Goal: Task Accomplishment & Management: Manage account settings

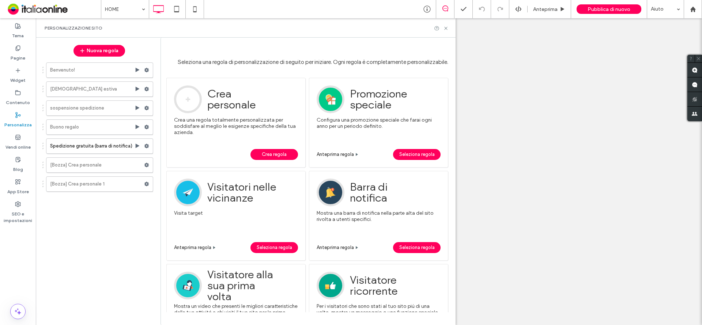
click at [441, 27] on div at bounding box center [441, 28] width 15 height 5
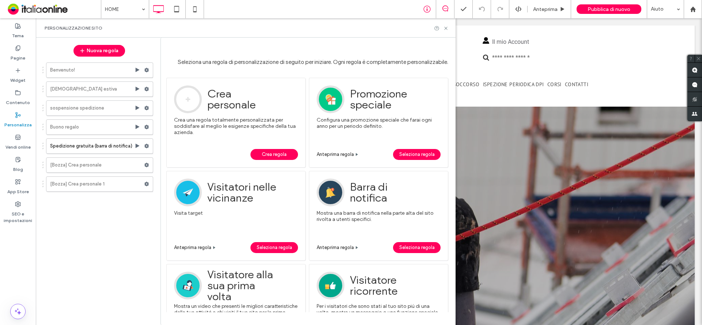
click at [427, 13] on div at bounding box center [427, 9] width 18 height 18
click at [430, 7] on use at bounding box center [426, 9] width 7 height 7
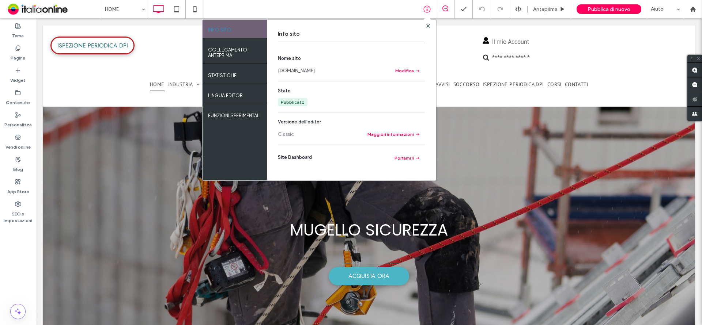
click at [315, 70] on link "[DOMAIN_NAME]" at bounding box center [296, 70] width 37 height 7
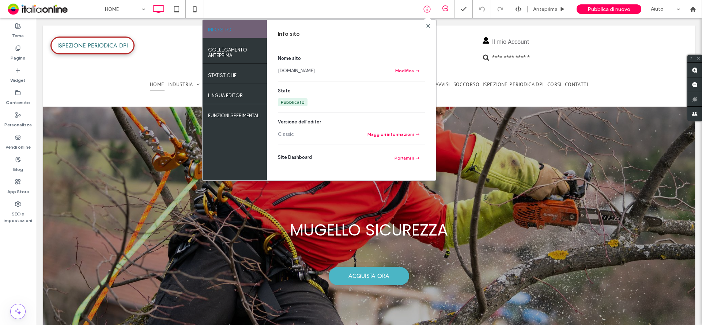
click at [425, 28] on div at bounding box center [427, 25] width 5 height 5
click at [427, 27] on use at bounding box center [428, 26] width 4 height 4
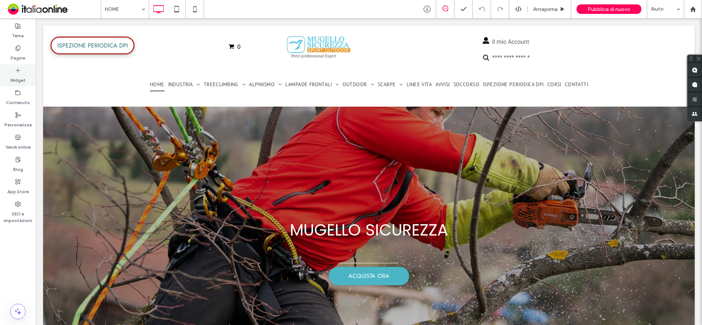
click at [26, 72] on div "Widget" at bounding box center [18, 75] width 36 height 22
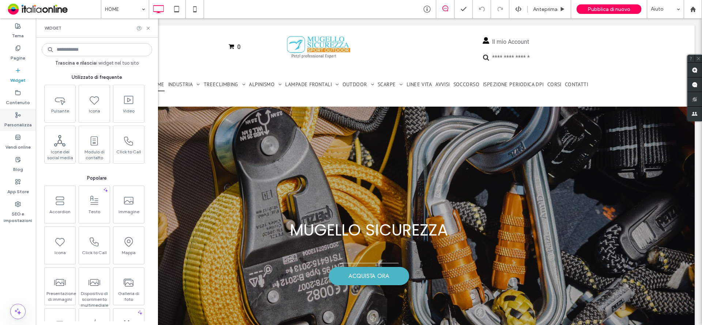
click at [13, 122] on label "Personalizza" at bounding box center [17, 123] width 27 height 10
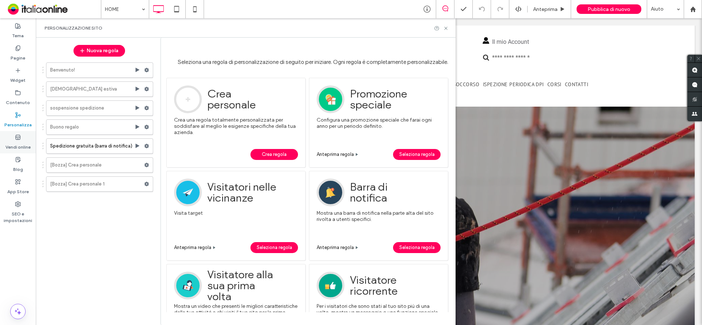
click at [21, 141] on label "Vendi online" at bounding box center [17, 145] width 25 height 10
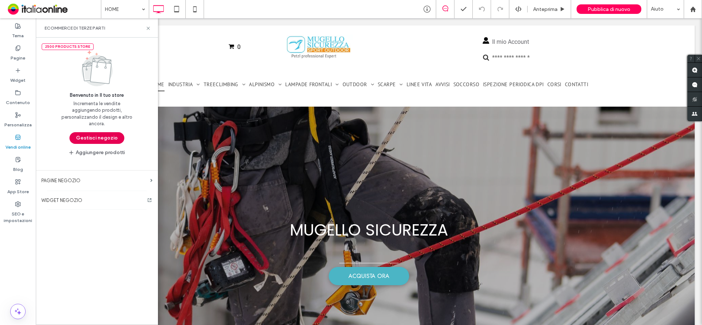
click at [109, 134] on button "Gestisci negozio" at bounding box center [96, 138] width 55 height 12
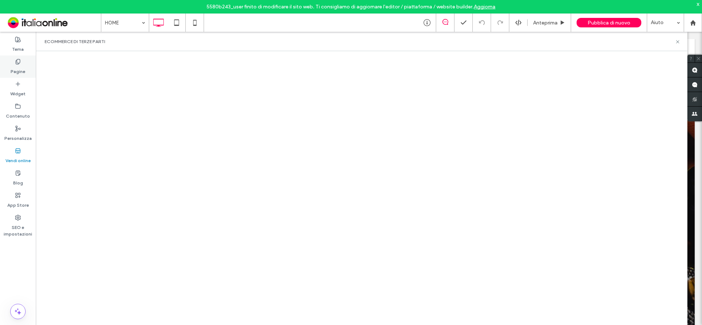
click at [19, 59] on use at bounding box center [18, 61] width 4 height 5
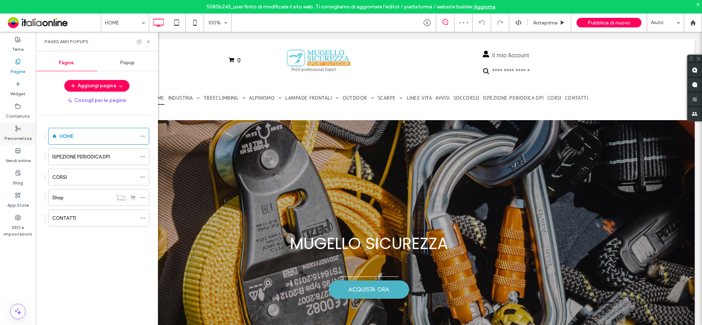
click at [9, 130] on div "Personalizza" at bounding box center [18, 133] width 36 height 22
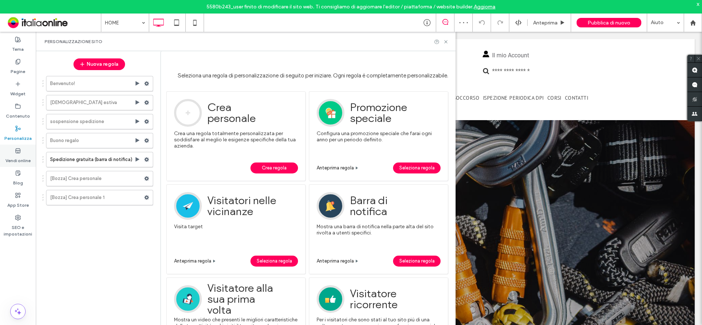
click at [15, 148] on icon at bounding box center [18, 151] width 6 height 6
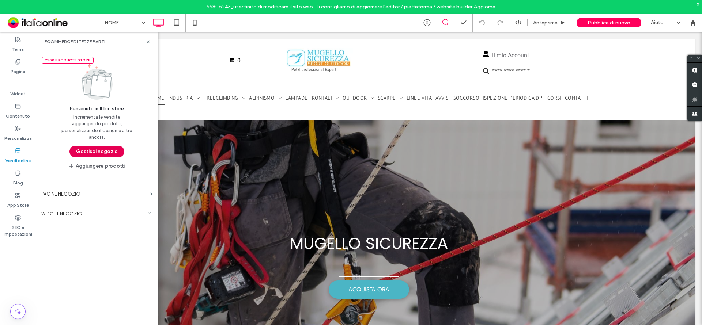
click at [87, 148] on button "Gestisci negozio" at bounding box center [96, 152] width 55 height 12
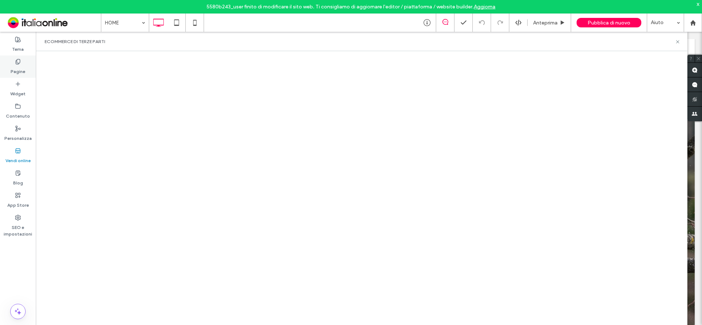
click at [21, 68] on label "Pagine" at bounding box center [18, 70] width 15 height 10
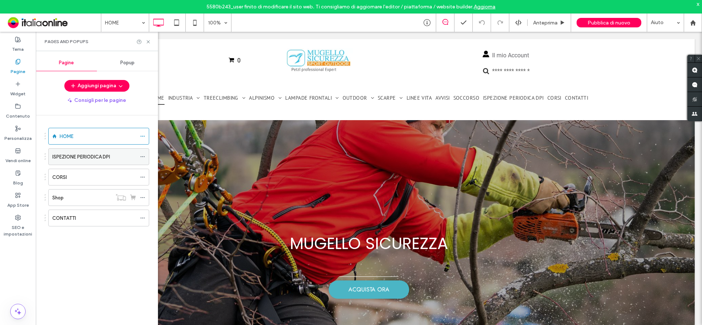
click at [88, 160] on label "ISPEZIONE PERIODICA DPI" at bounding box center [81, 157] width 58 height 13
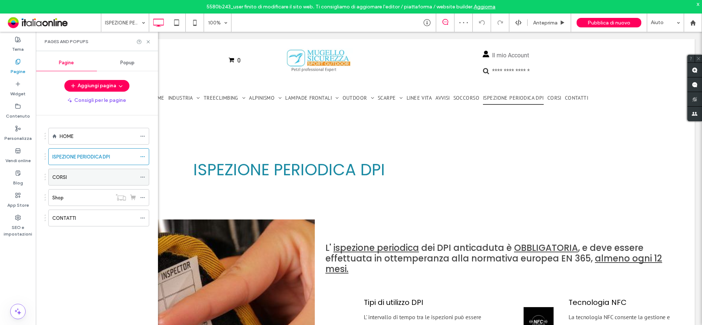
click at [94, 181] on div "CORSI" at bounding box center [94, 178] width 84 height 8
click at [111, 172] on div at bounding box center [351, 162] width 702 height 325
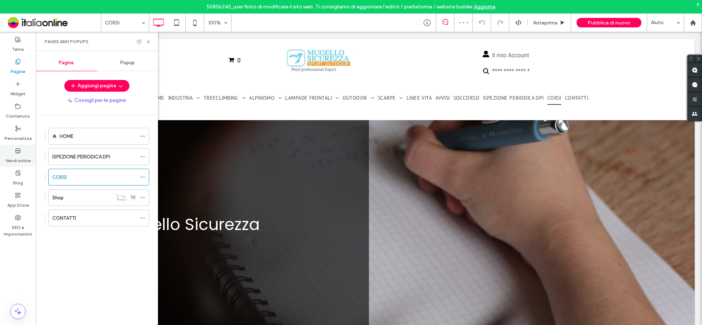
click at [22, 149] on div "Vendi online" at bounding box center [18, 156] width 36 height 22
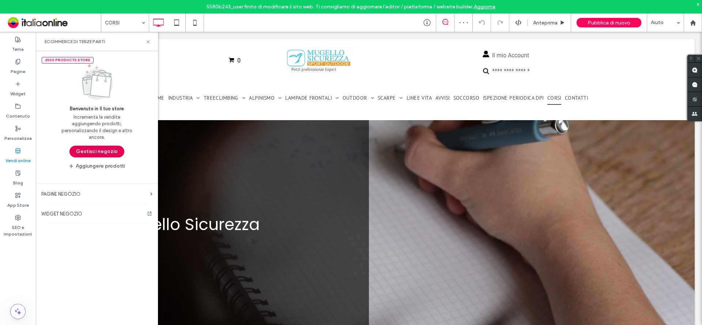
click at [105, 150] on button "Gestisci negozio" at bounding box center [96, 152] width 55 height 12
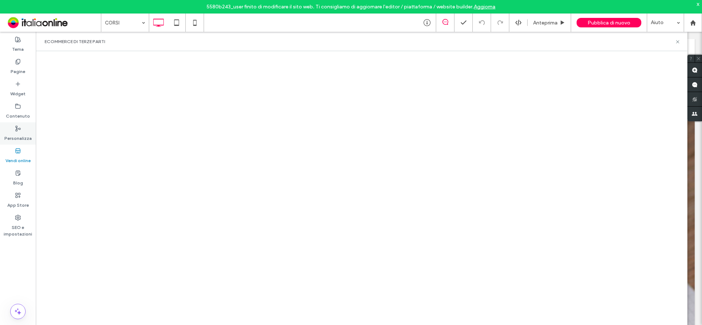
click at [14, 136] on label "Personalizza" at bounding box center [17, 137] width 27 height 10
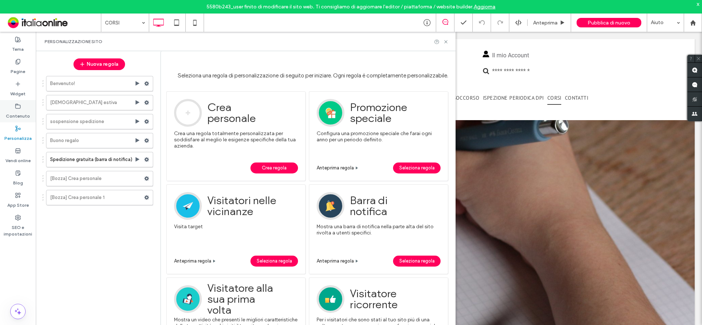
click at [18, 106] on icon at bounding box center [18, 106] width 6 height 6
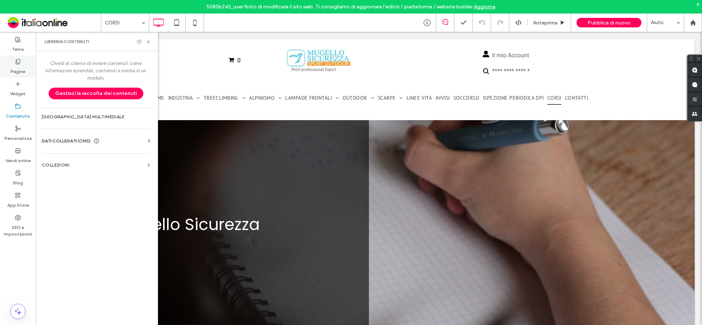
click at [22, 73] on label "Pagine" at bounding box center [18, 70] width 15 height 10
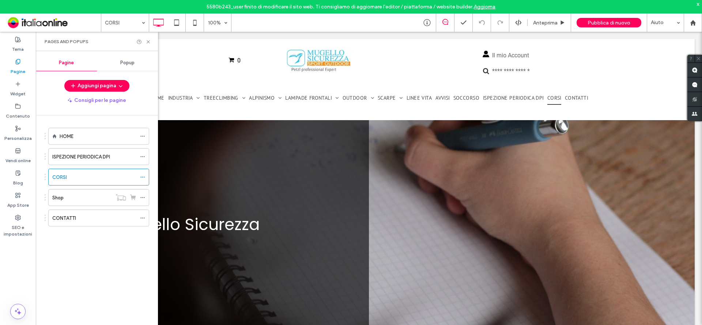
click at [135, 62] on span "Popup" at bounding box center [127, 63] width 14 height 6
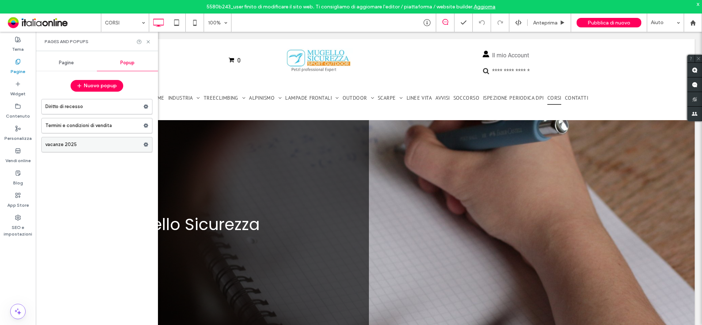
click at [144, 144] on icon at bounding box center [145, 144] width 5 height 5
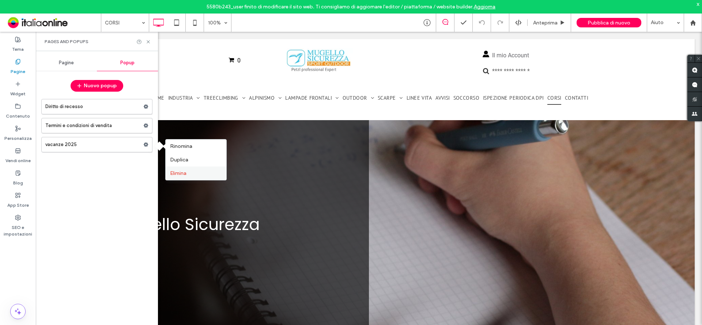
click at [192, 177] on div "Elimina" at bounding box center [196, 174] width 61 height 14
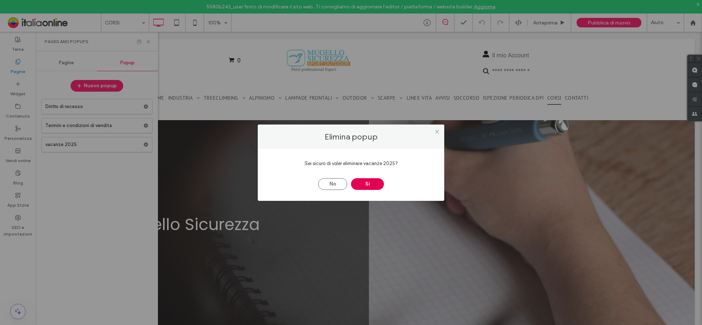
click at [379, 182] on button "Sì" at bounding box center [367, 184] width 33 height 12
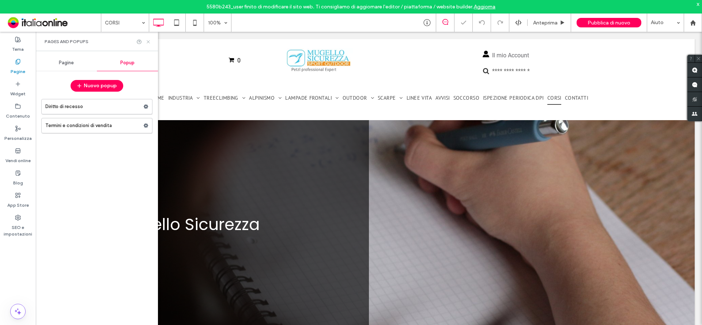
click at [148, 41] on use at bounding box center [148, 41] width 3 height 3
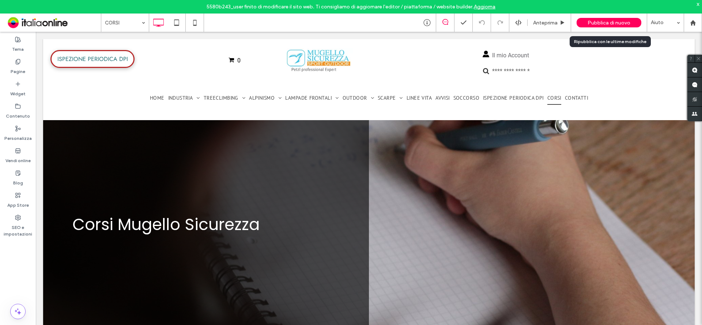
click at [601, 21] on span "Pubblica di nuovo" at bounding box center [608, 23] width 43 height 6
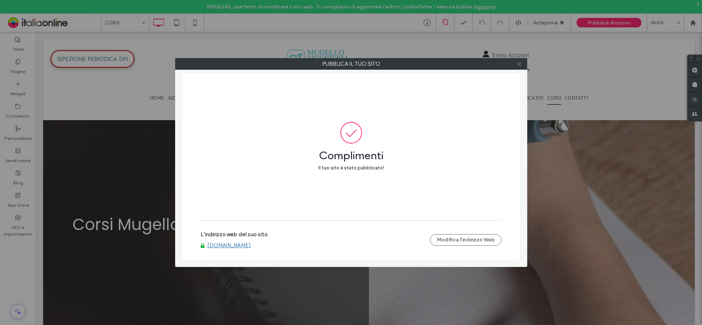
click at [520, 65] on use at bounding box center [519, 64] width 4 height 4
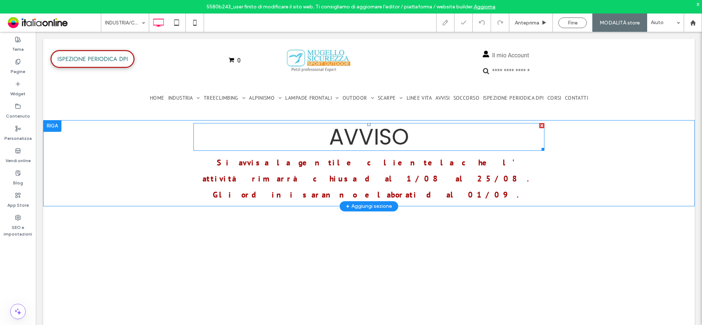
select select "**"
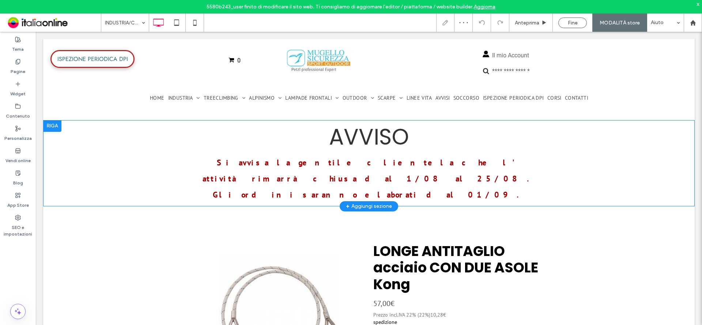
click at [57, 125] on div at bounding box center [52, 126] width 18 height 12
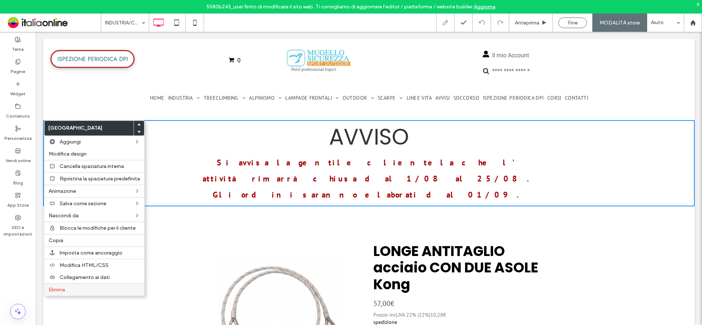
click at [61, 287] on span "Elimina" at bounding box center [57, 290] width 16 height 6
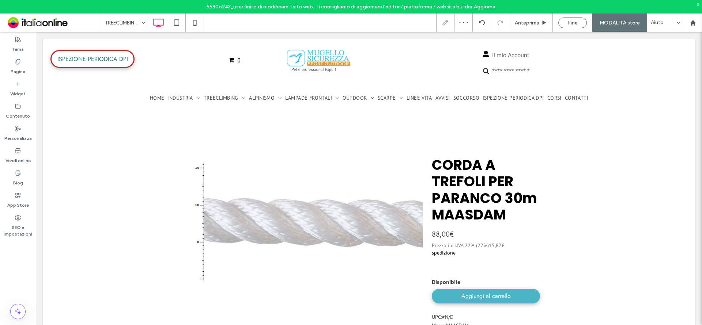
click at [127, 19] on input at bounding box center [123, 23] width 37 height 18
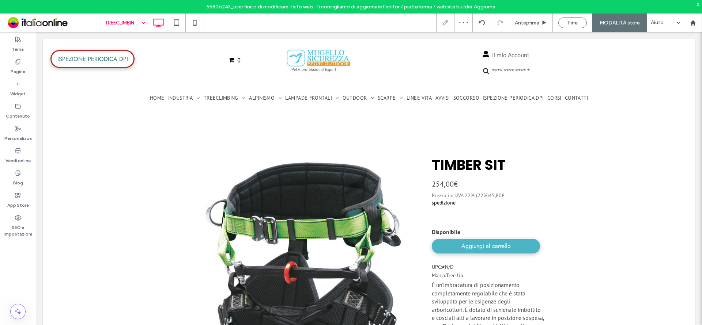
click at [135, 26] on input at bounding box center [123, 23] width 37 height 18
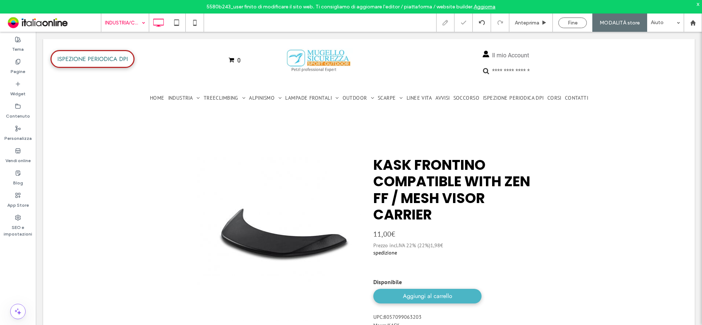
click at [133, 26] on input at bounding box center [123, 23] width 37 height 18
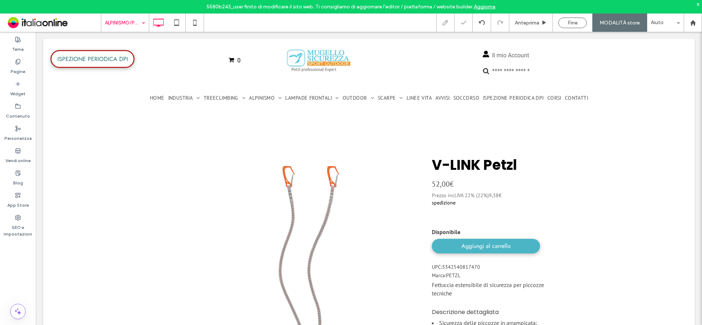
drag, startPoint x: 136, startPoint y: 22, endPoint x: 137, endPoint y: 28, distance: 5.9
click at [136, 22] on input at bounding box center [123, 23] width 37 height 18
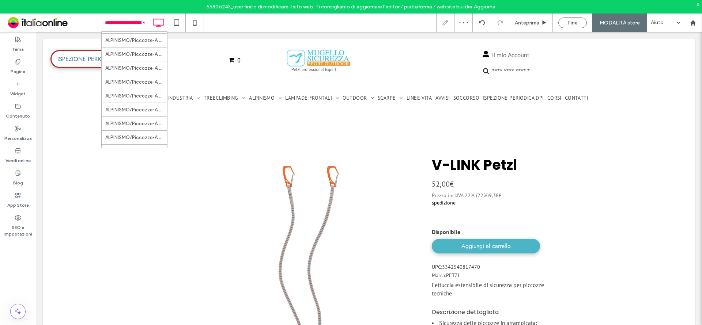
scroll to position [540, 0]
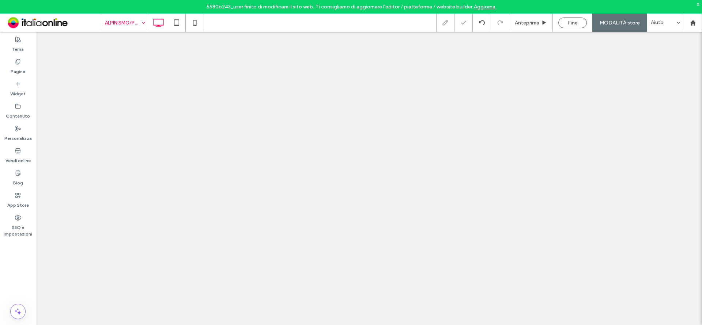
select select "****"
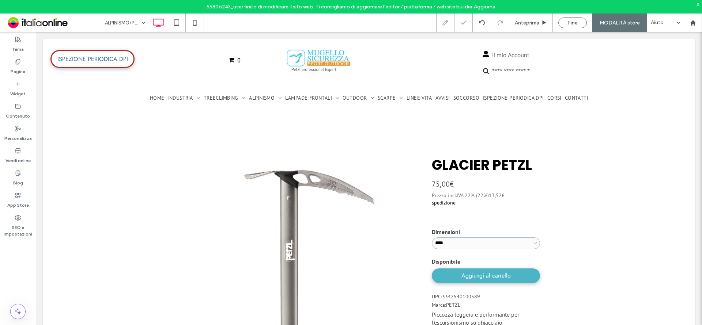
drag, startPoint x: 131, startPoint y: 24, endPoint x: 370, endPoint y: 0, distance: 240.3
click at [131, 24] on input at bounding box center [123, 23] width 37 height 18
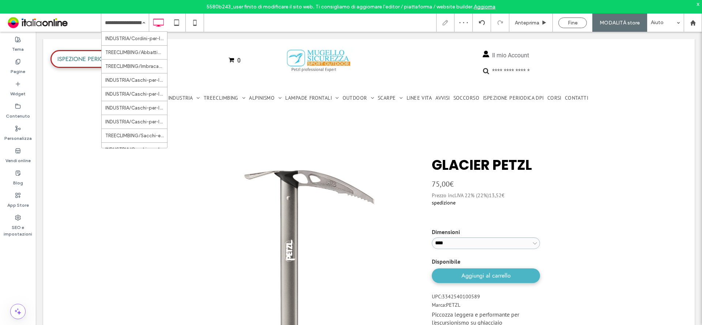
scroll to position [0, 0]
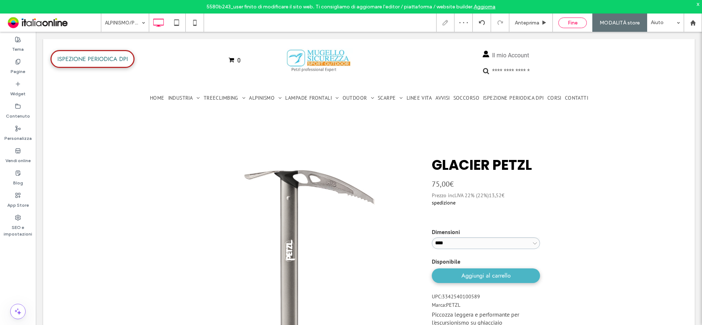
click at [570, 23] on span "Fine" at bounding box center [573, 23] width 10 height 6
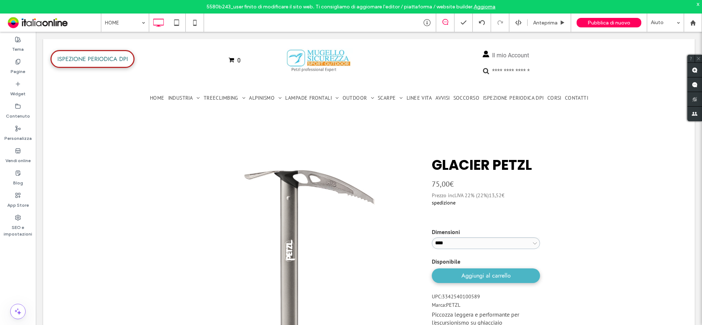
click at [609, 16] on div at bounding box center [351, 162] width 702 height 325
click at [607, 20] on div at bounding box center [351, 162] width 702 height 325
click at [606, 22] on span "Pubblica di nuovo" at bounding box center [608, 23] width 43 height 6
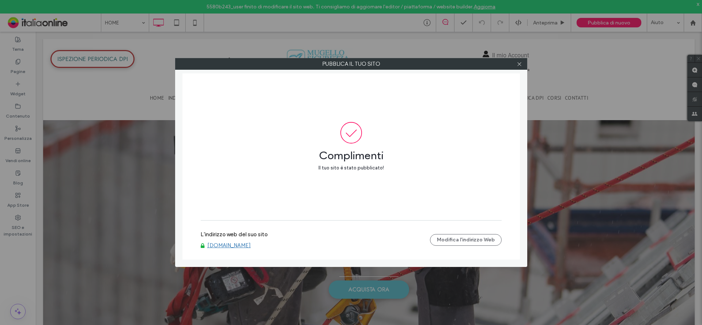
click at [515, 65] on div at bounding box center [519, 63] width 11 height 11
click at [516, 65] on div at bounding box center [519, 63] width 11 height 11
click at [519, 64] on use at bounding box center [519, 64] width 4 height 4
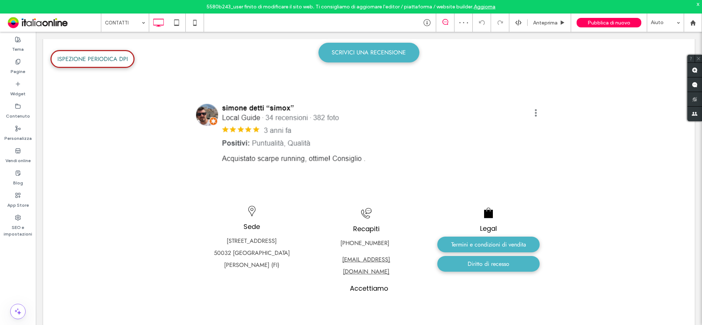
scroll to position [857, 0]
